Goal: Navigation & Orientation: Find specific page/section

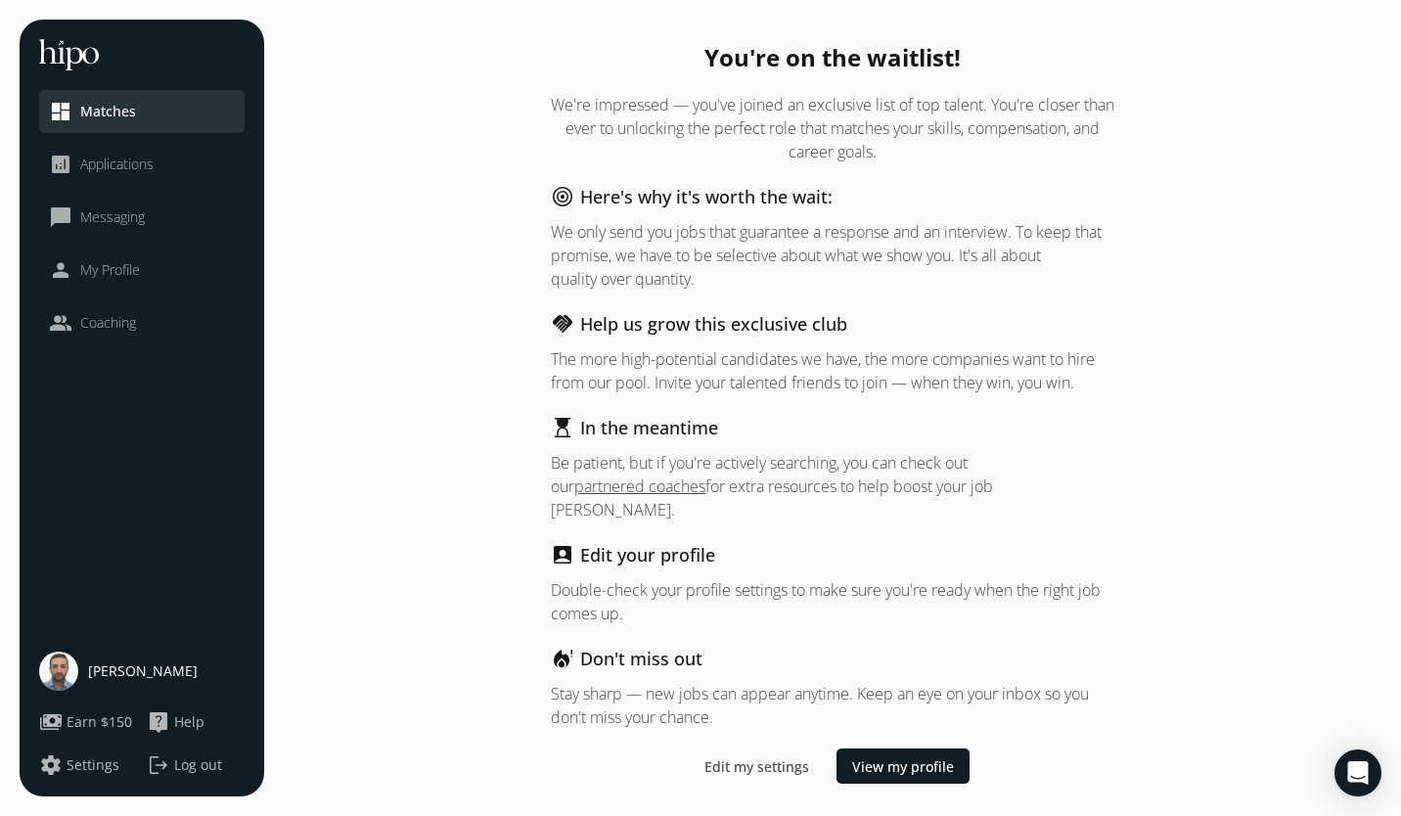
click at [80, 166] on span "Applications" at bounding box center [116, 165] width 73 height 20
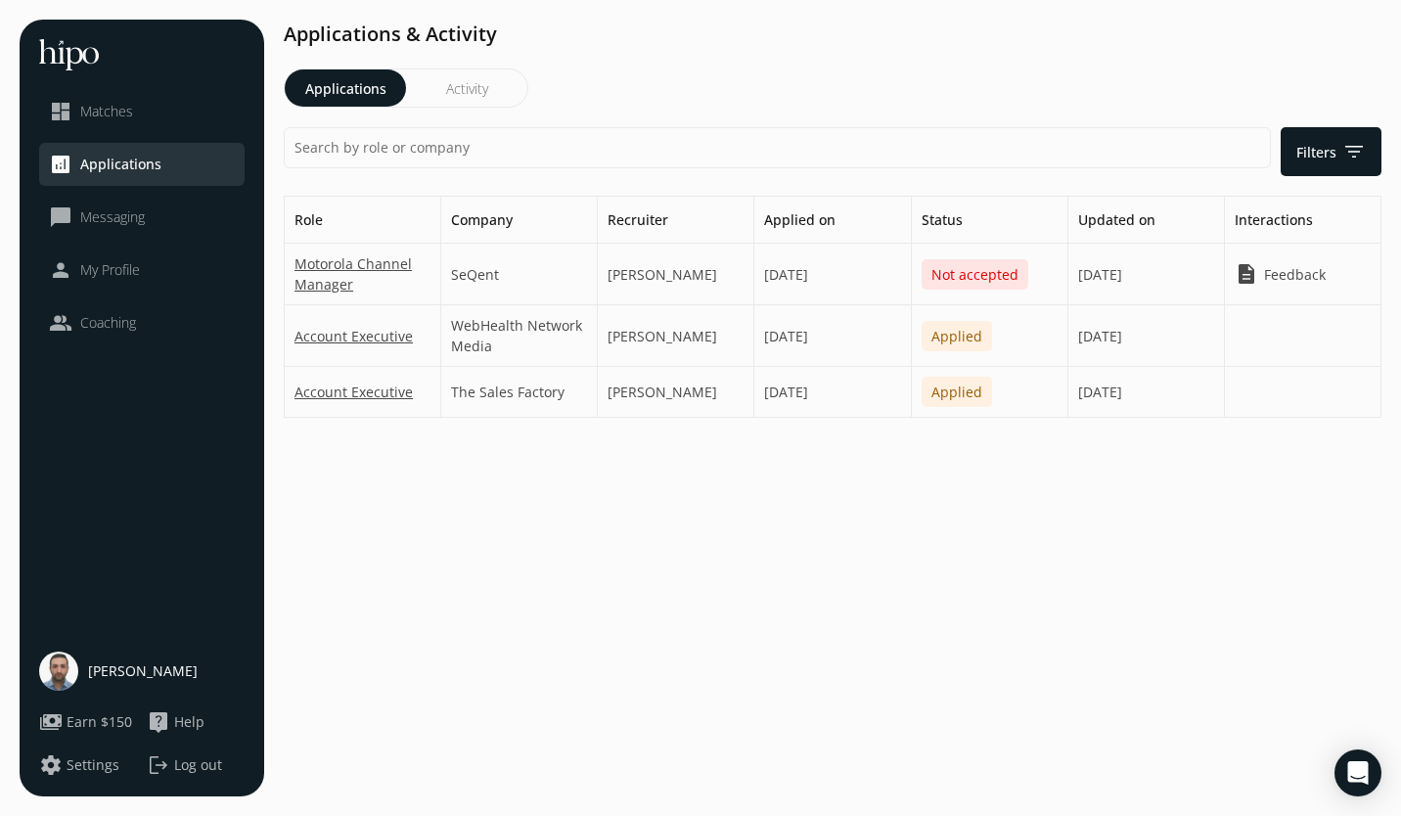
click at [1303, 272] on span "Feedback" at bounding box center [1295, 274] width 62 height 21
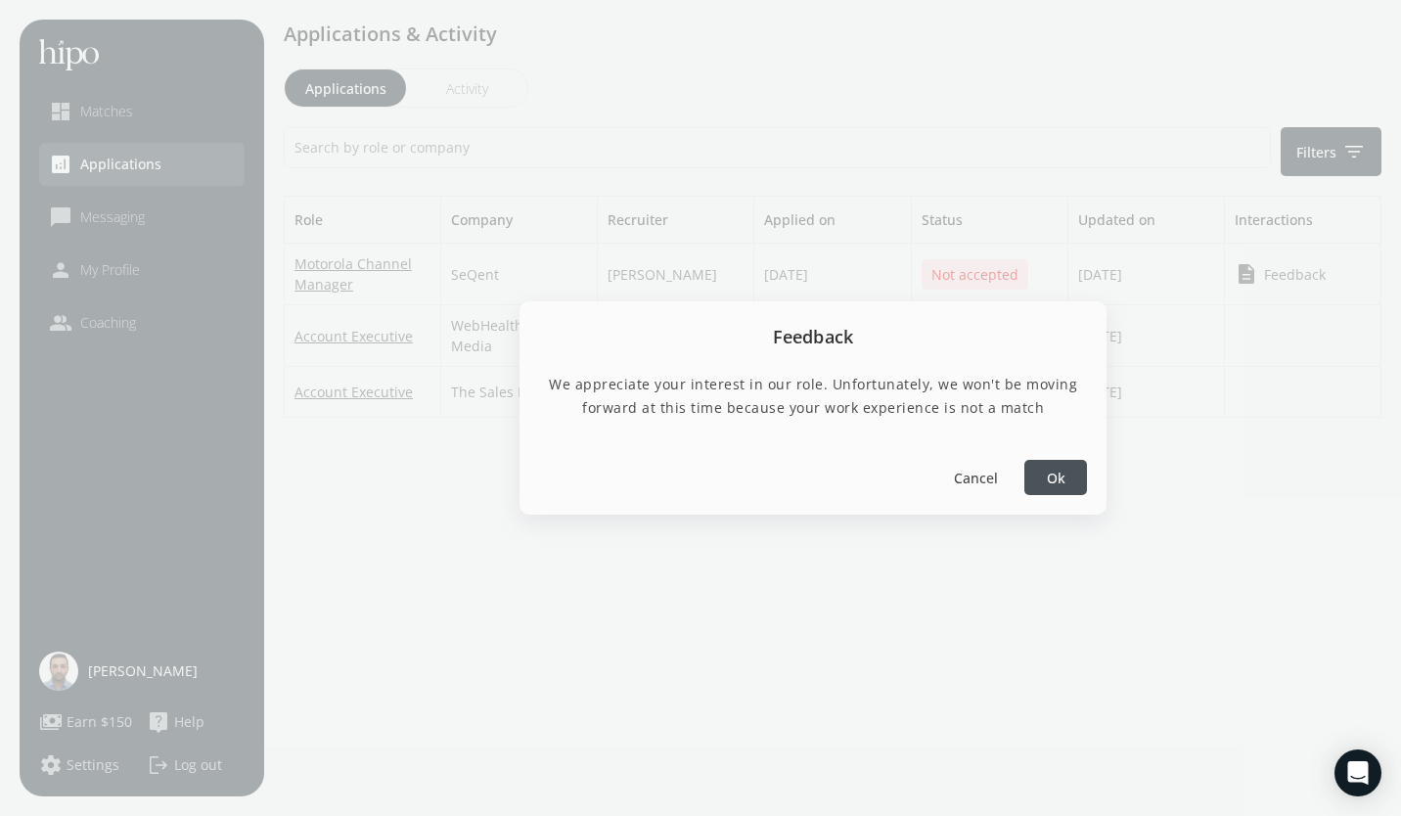
click at [1035, 473] on div at bounding box center [1056, 477] width 63 height 35
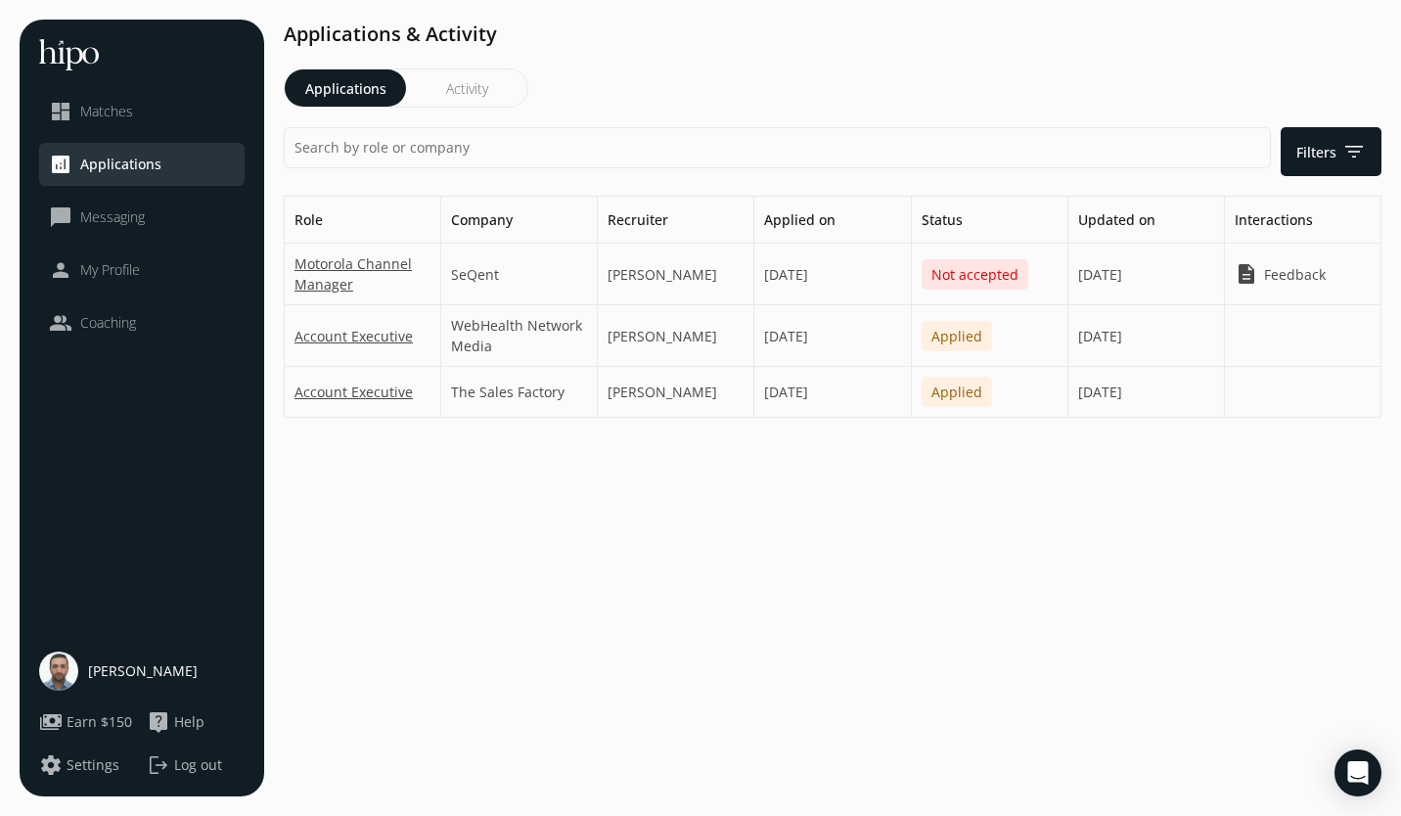
click at [141, 215] on span "Messaging" at bounding box center [112, 217] width 65 height 20
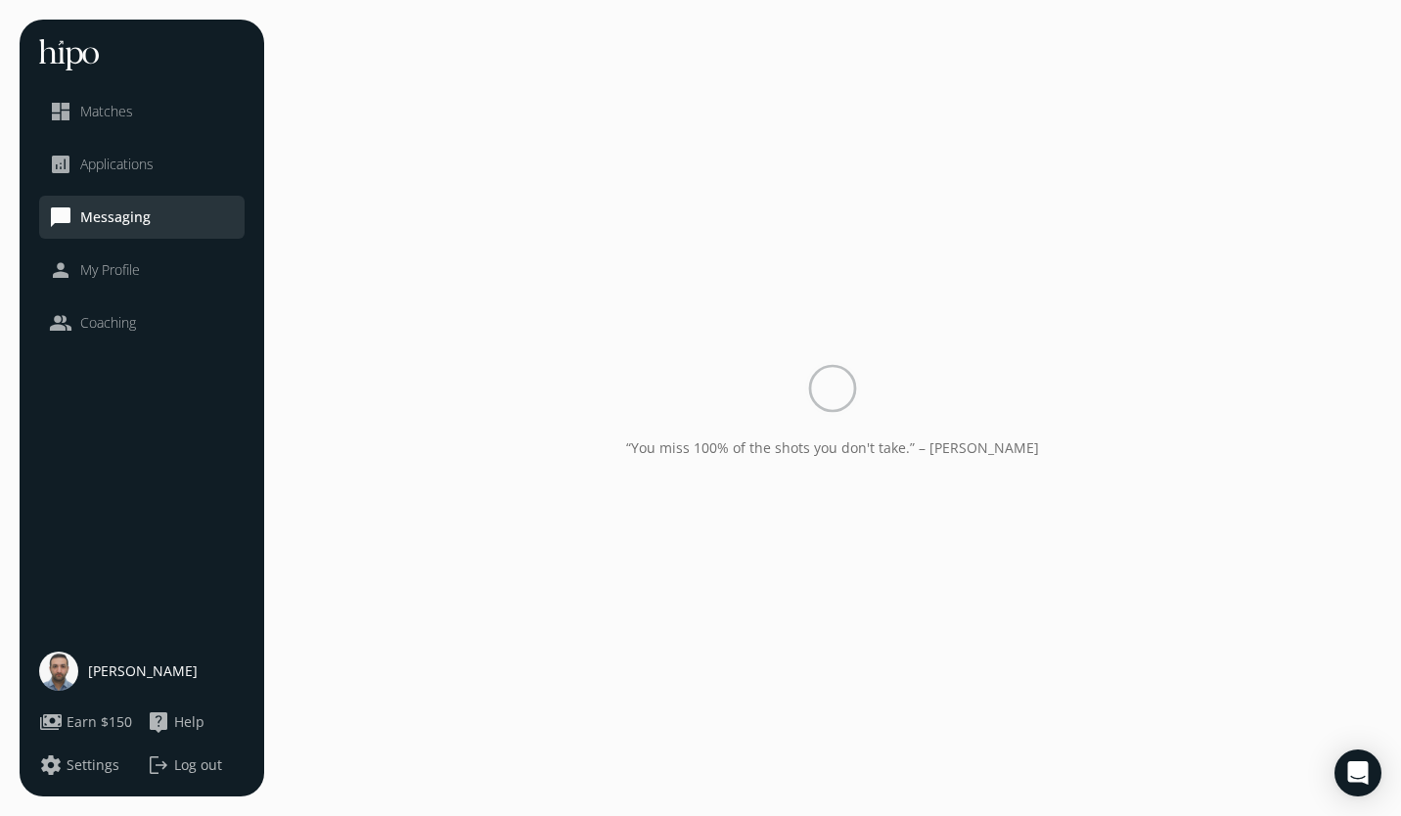
click at [119, 176] on li "analytics Applications" at bounding box center [142, 164] width 206 height 43
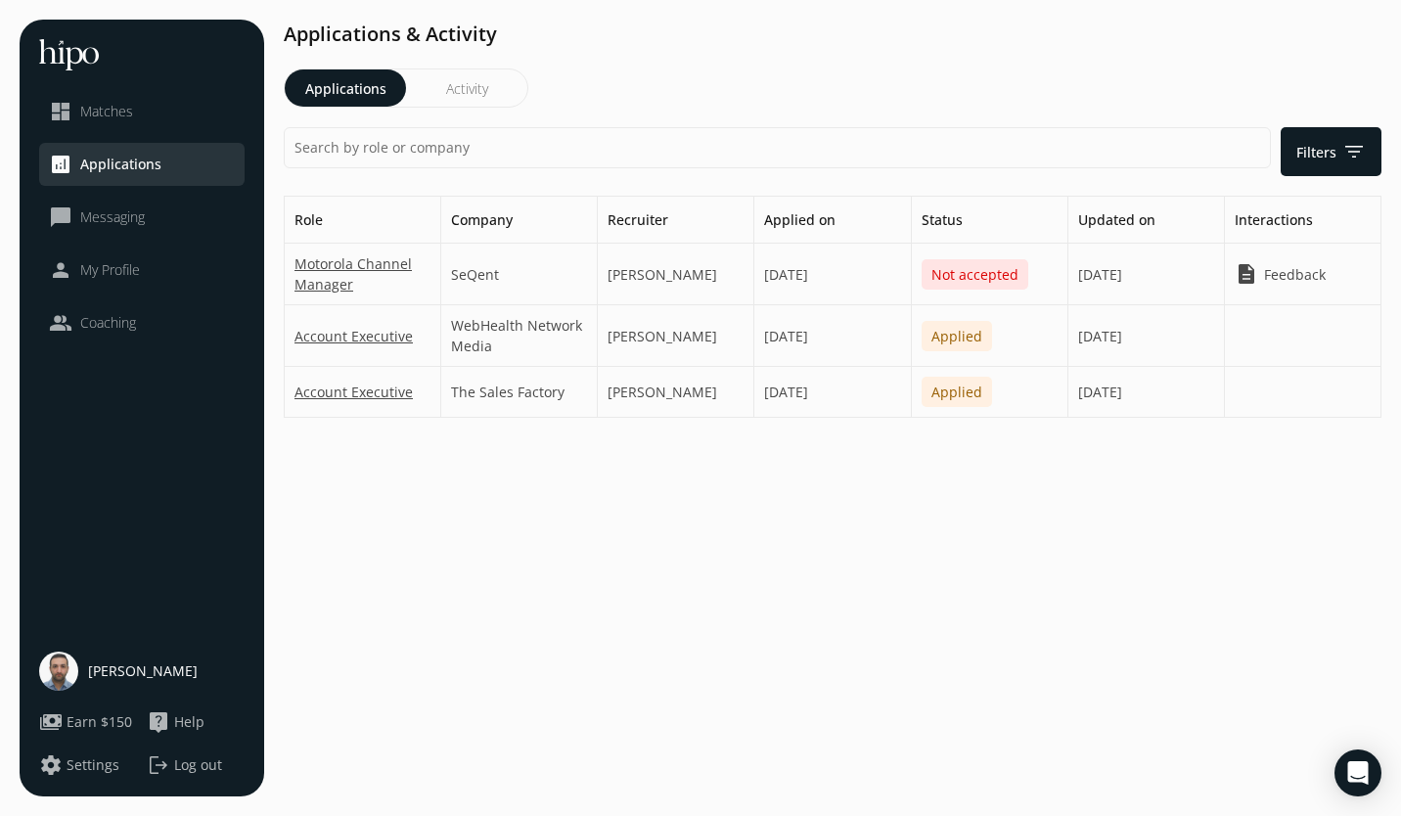
click at [110, 222] on span "Messaging" at bounding box center [112, 217] width 65 height 20
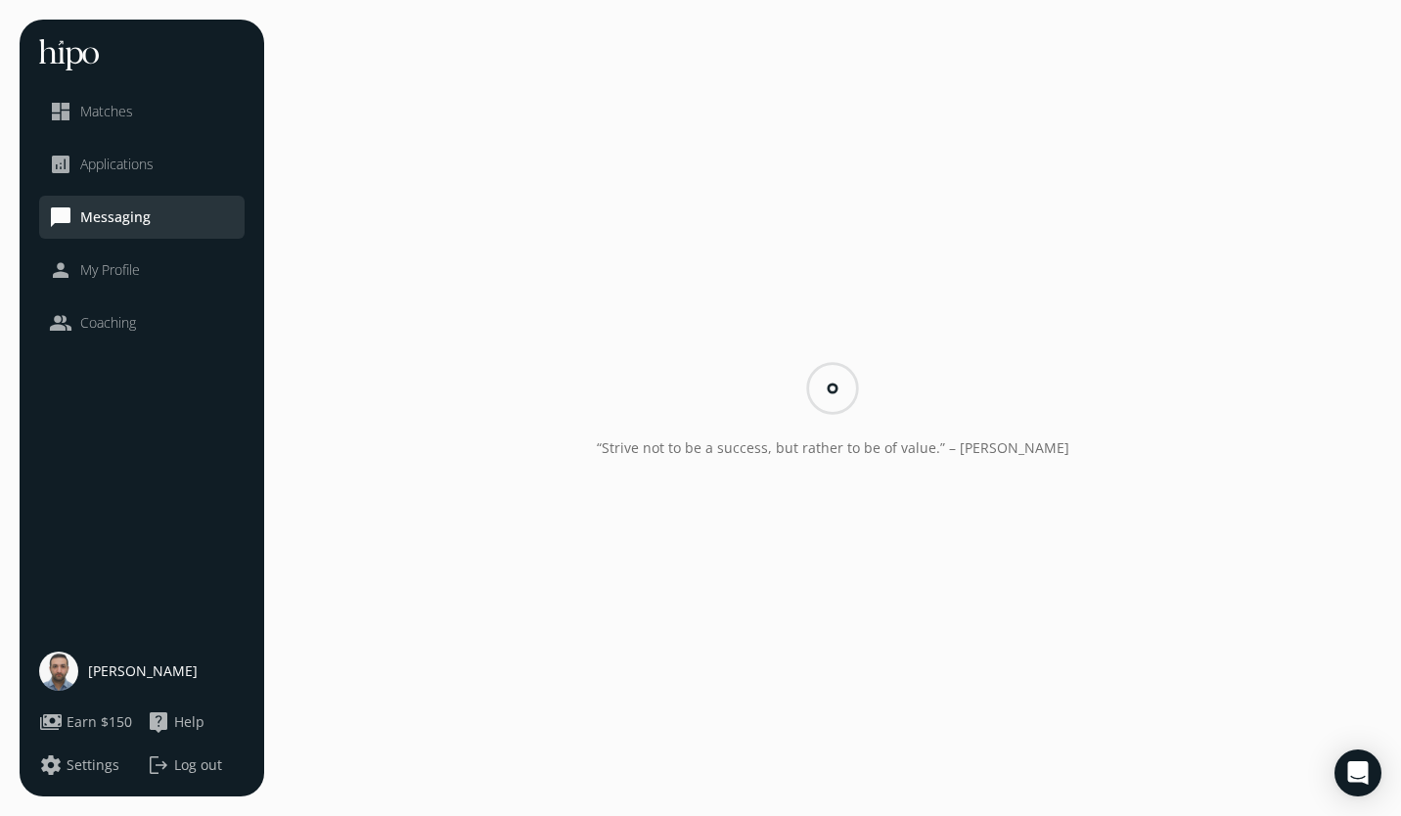
click at [115, 174] on div "analytics Applications" at bounding box center [101, 164] width 105 height 23
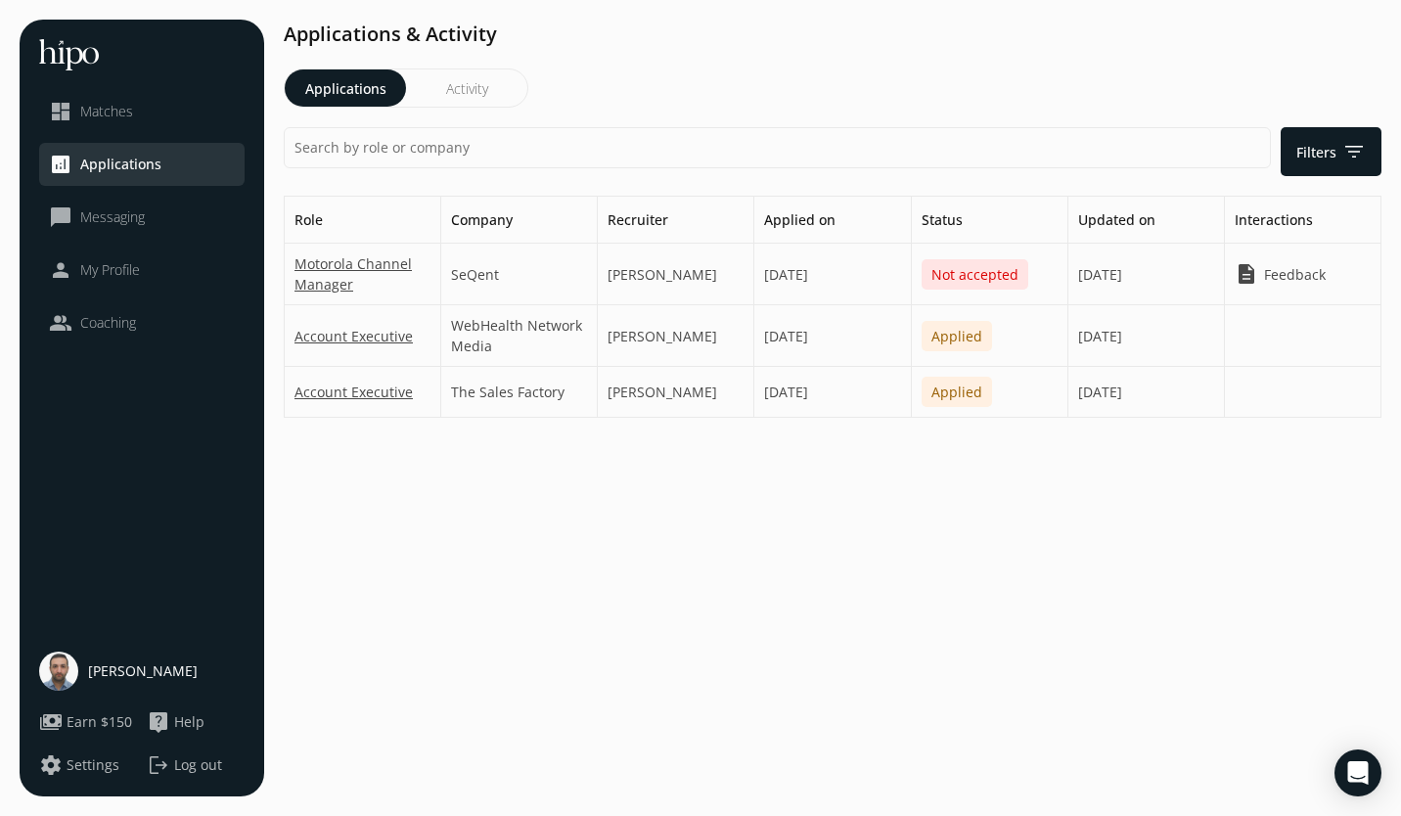
click at [134, 113] on link "dashboard Matches" at bounding box center [142, 111] width 186 height 23
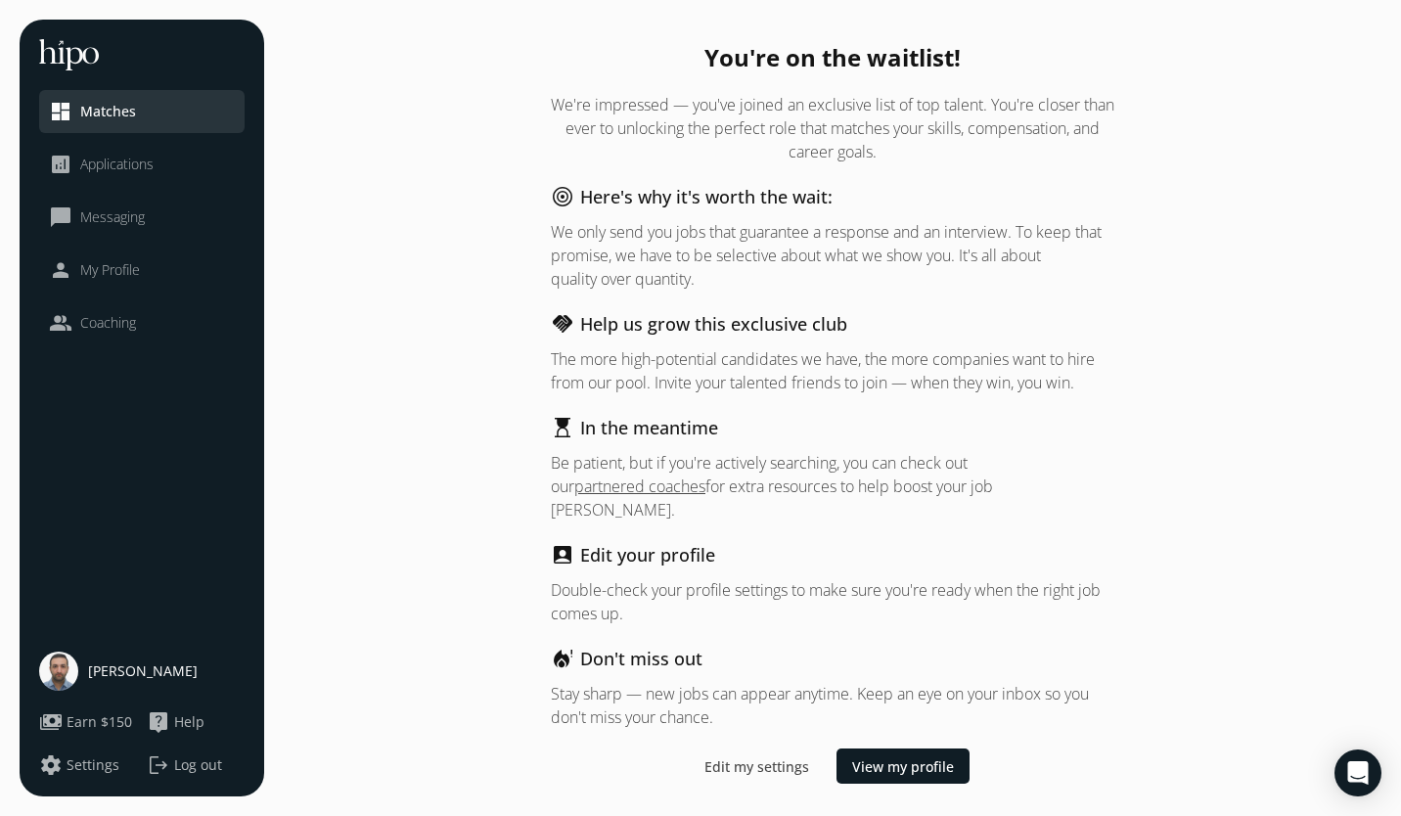
click at [112, 289] on li "person My Profile" at bounding box center [142, 270] width 206 height 43
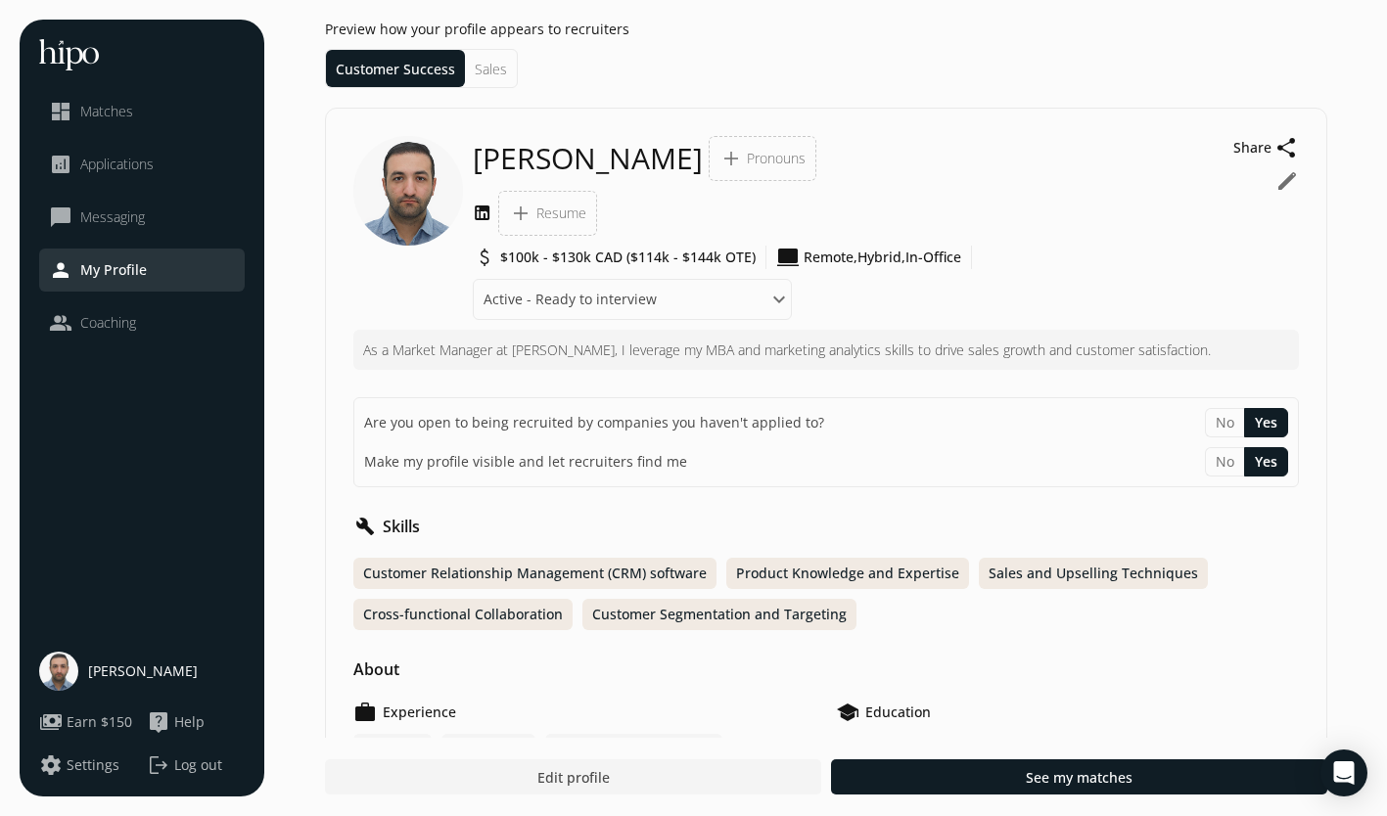
click at [93, 48] on img at bounding box center [69, 54] width 60 height 31
click at [80, 124] on li "dashboard Matches" at bounding box center [142, 111] width 206 height 43
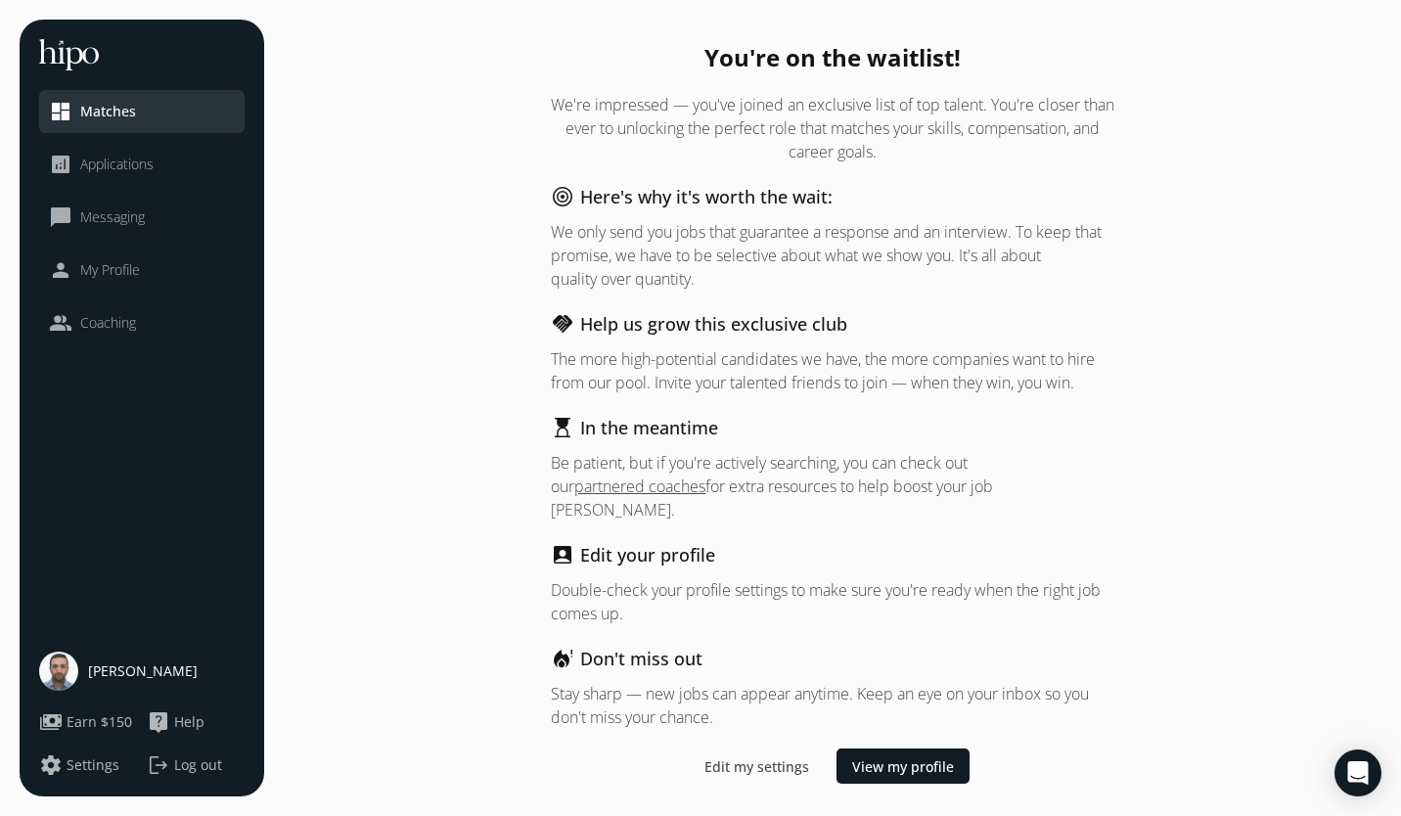
click at [647, 158] on p "We're impressed — you've joined an exclusive list of top talent. You're closer …" at bounding box center [833, 128] width 564 height 70
